Goal: Information Seeking & Learning: Learn about a topic

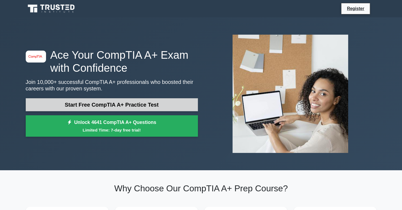
click at [168, 103] on link "Start Free CompTIA A+ Practice Test" at bounding box center [112, 104] width 172 height 13
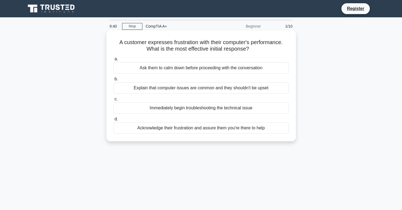
click at [176, 129] on div "Acknowledge their frustration and assure them you're there to help" at bounding box center [200, 127] width 175 height 11
click at [113, 121] on input "d. Acknowledge their frustration and assure them you're there to help" at bounding box center [113, 119] width 0 height 4
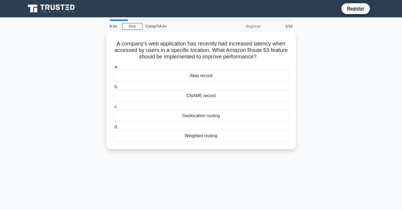
drag, startPoint x: 183, startPoint y: 52, endPoint x: 193, endPoint y: 13, distance: 40.0
click at [193, 13] on body "Register 9:34 Stop CompTIA A+" at bounding box center [201, 146] width 402 height 292
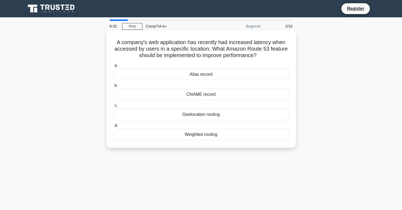
click at [239, 54] on h5 "A company's web application has recently had increased latency when accessed by…" at bounding box center [201, 49] width 177 height 20
click at [227, 93] on div "CNAME record" at bounding box center [200, 94] width 175 height 11
click at [113, 87] on input "b. CNAME record" at bounding box center [113, 86] width 0 height 4
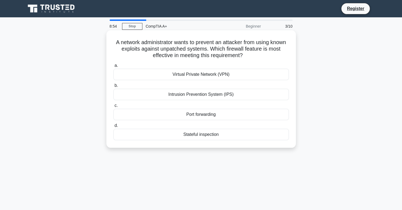
click at [197, 95] on div "Intrusion Prevention System (IPS)" at bounding box center [200, 94] width 175 height 11
click at [113, 87] on input "b. Intrusion Prevention System (IPS)" at bounding box center [113, 86] width 0 height 4
